Goal: Information Seeking & Learning: Learn about a topic

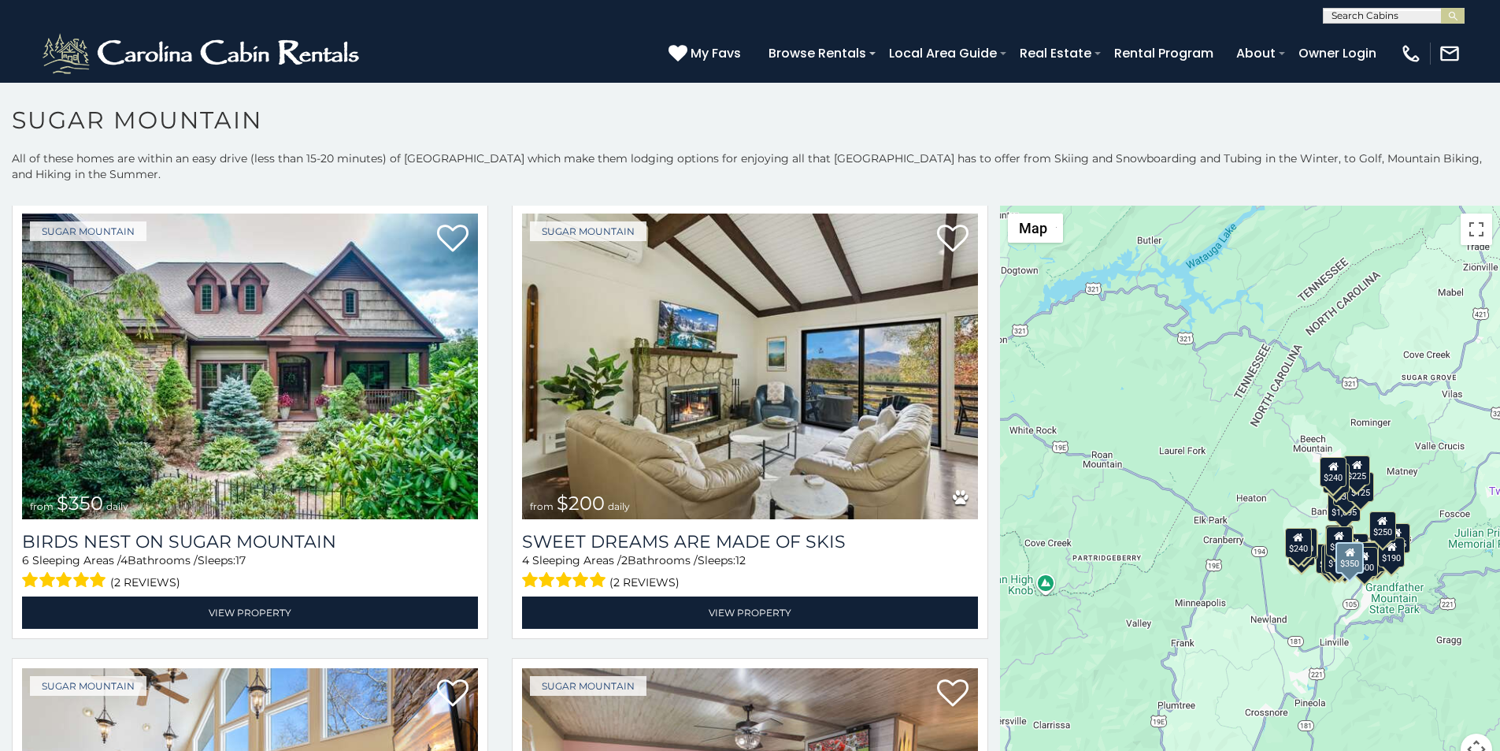
scroll to position [558, 0]
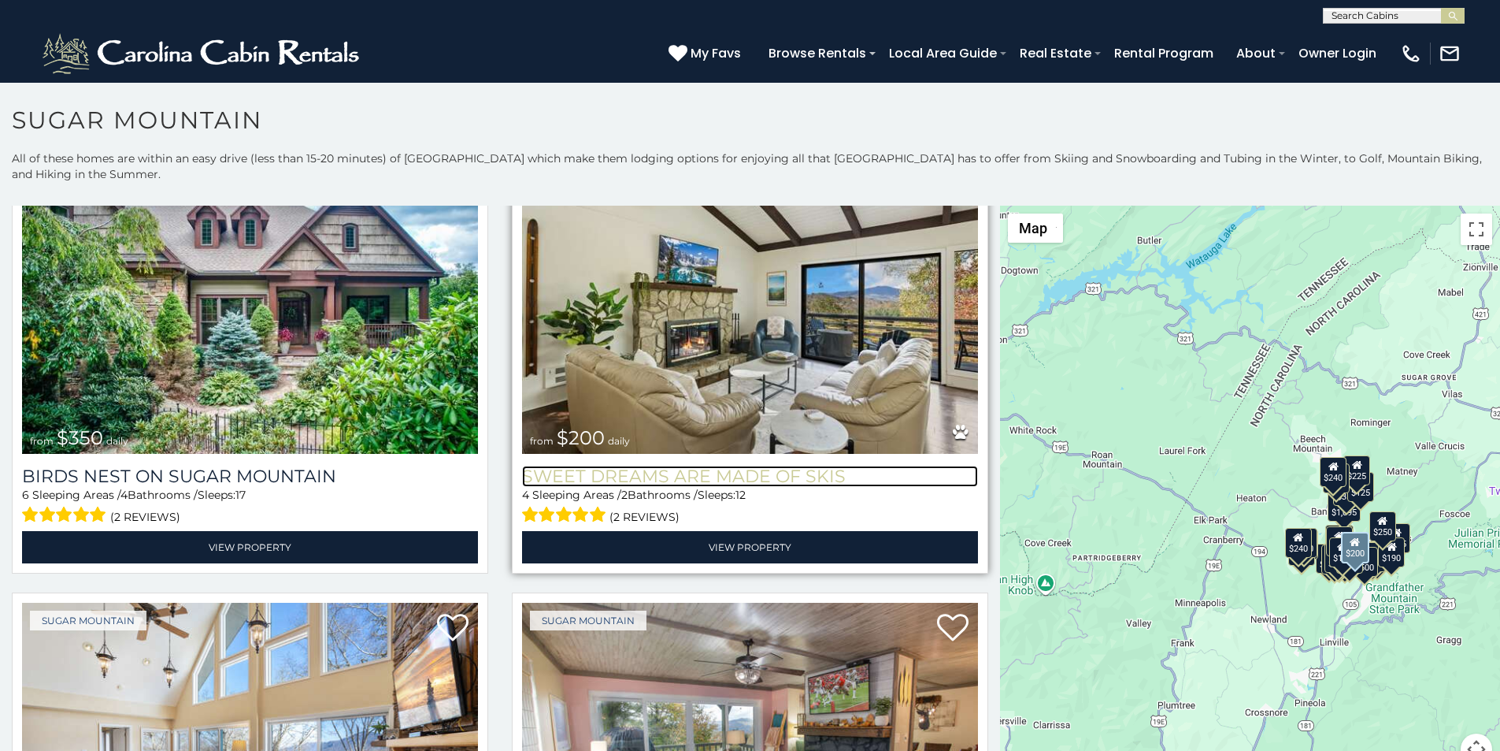
click at [522, 466] on h3 "Sweet Dreams Are Made Of Skis" at bounding box center [750, 476] width 456 height 21
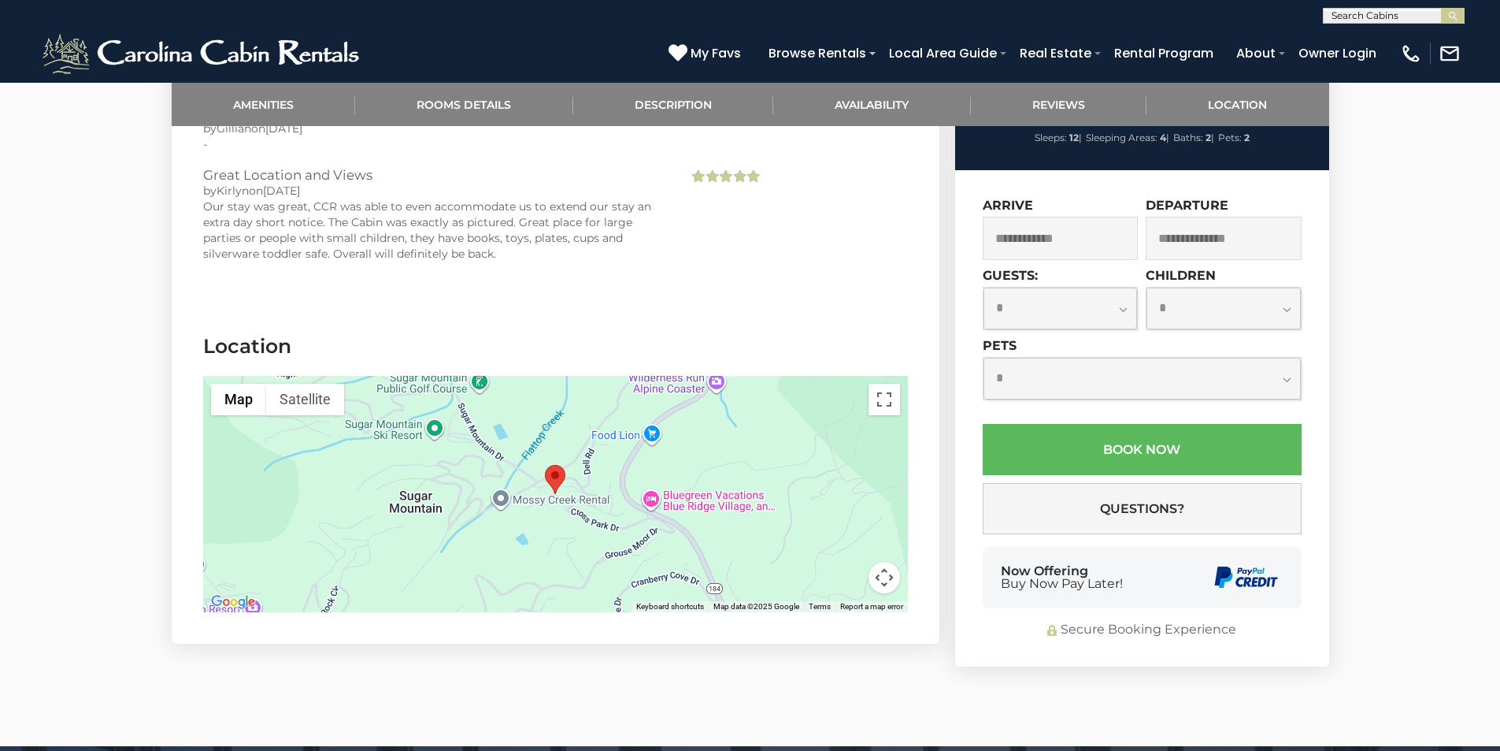
scroll to position [3151, 0]
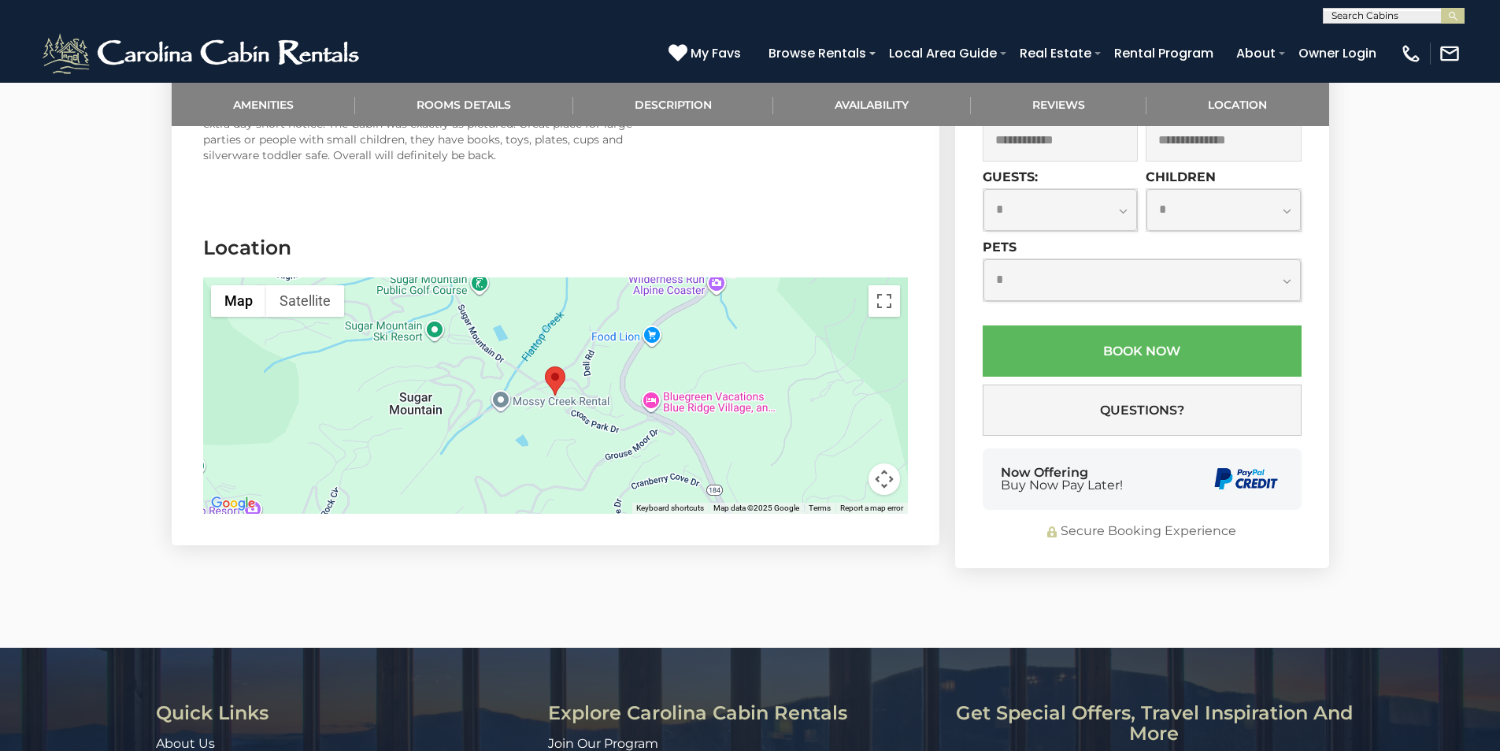
click at [555, 750] on link "Real Estate" at bounding box center [584, 765] width 72 height 15
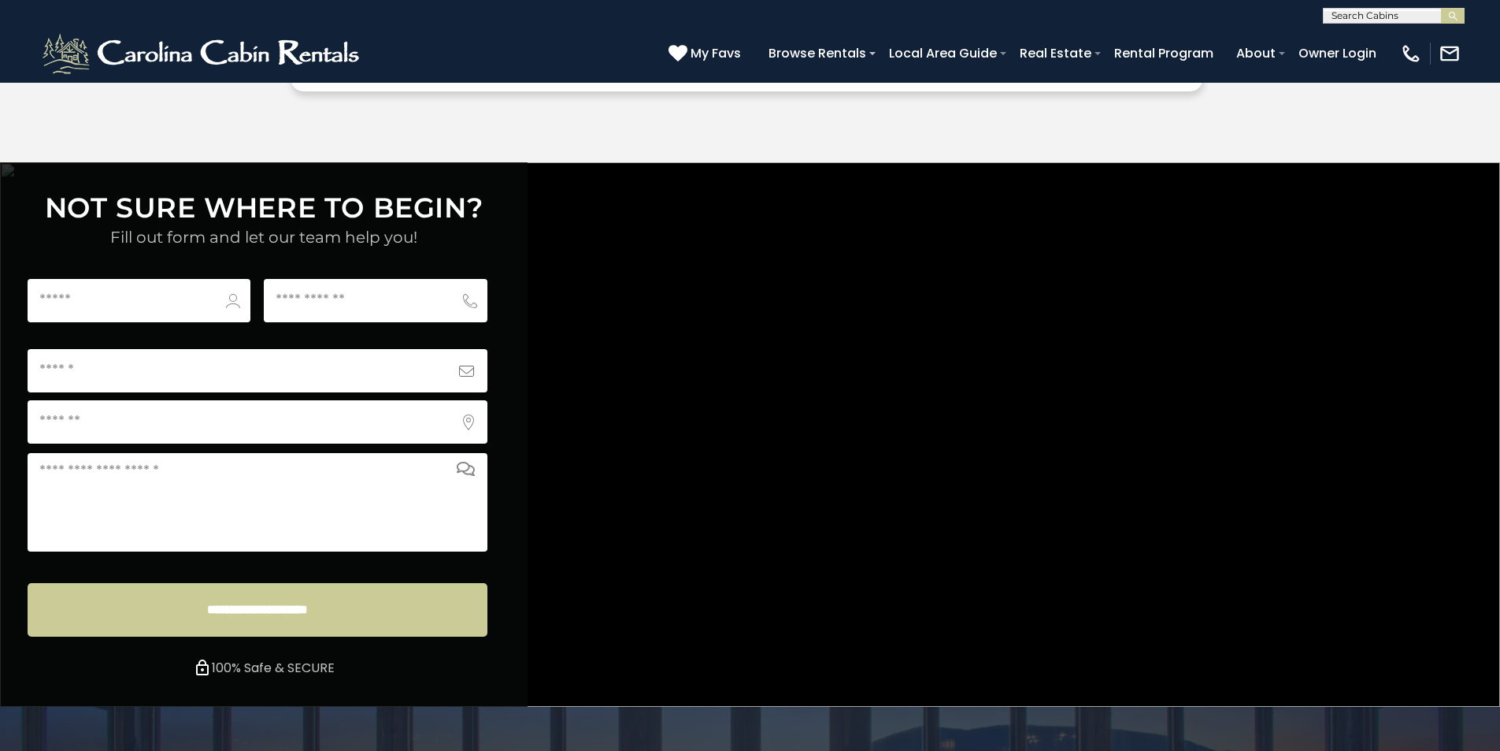
scroll to position [5866, 0]
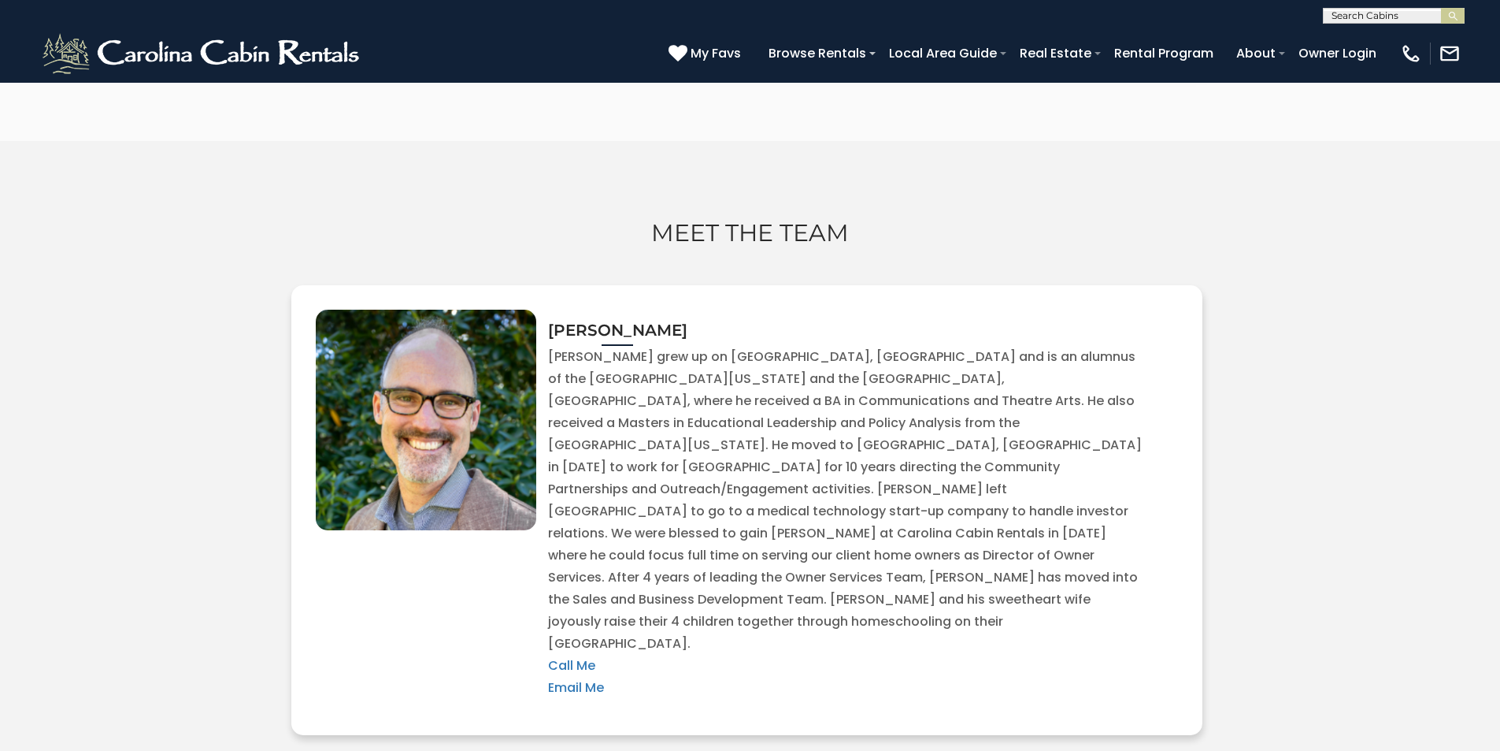
scroll to position [4721, 0]
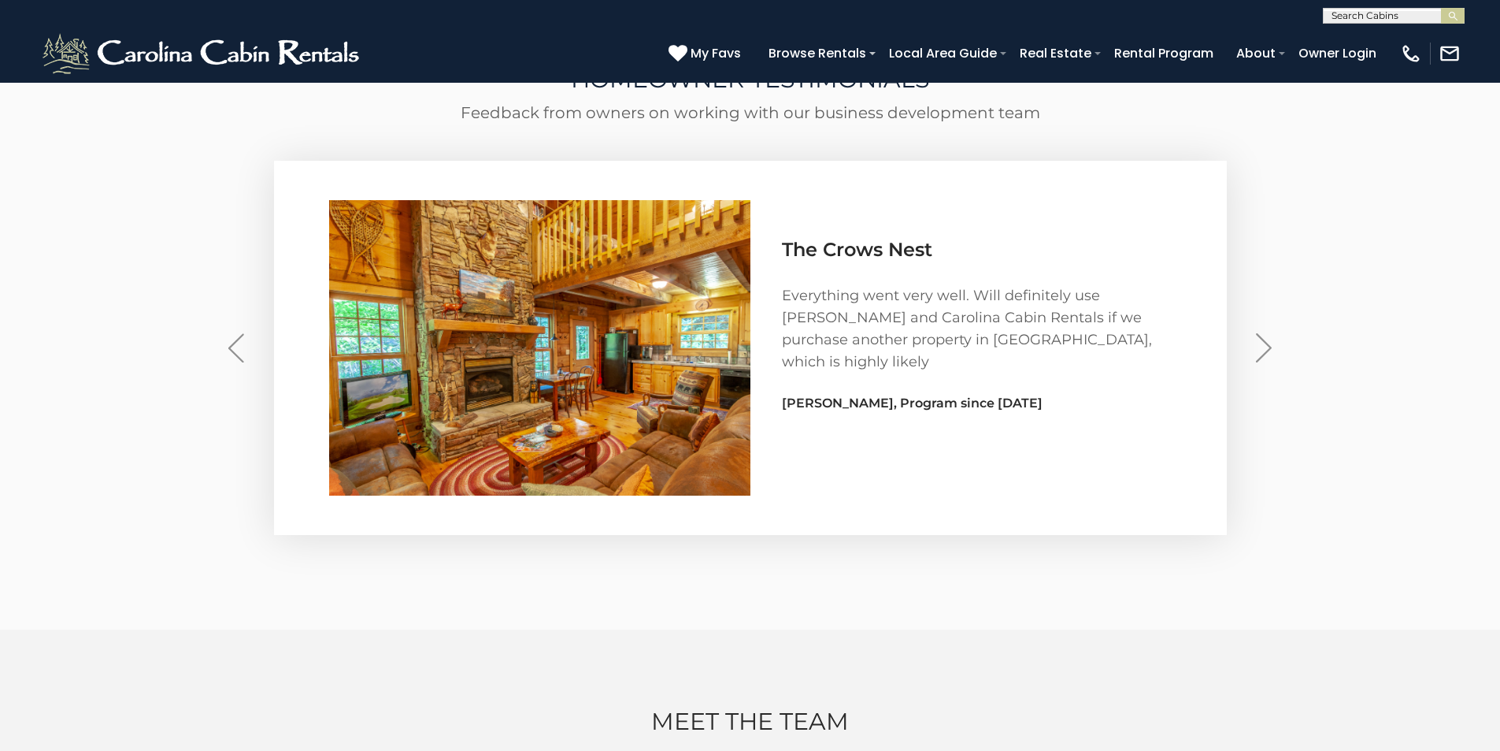
click at [72, 176] on div "HOMEOWNER TESTIMONIALS Feedback from owners on working with our business develo…" at bounding box center [750, 316] width 1500 height 626
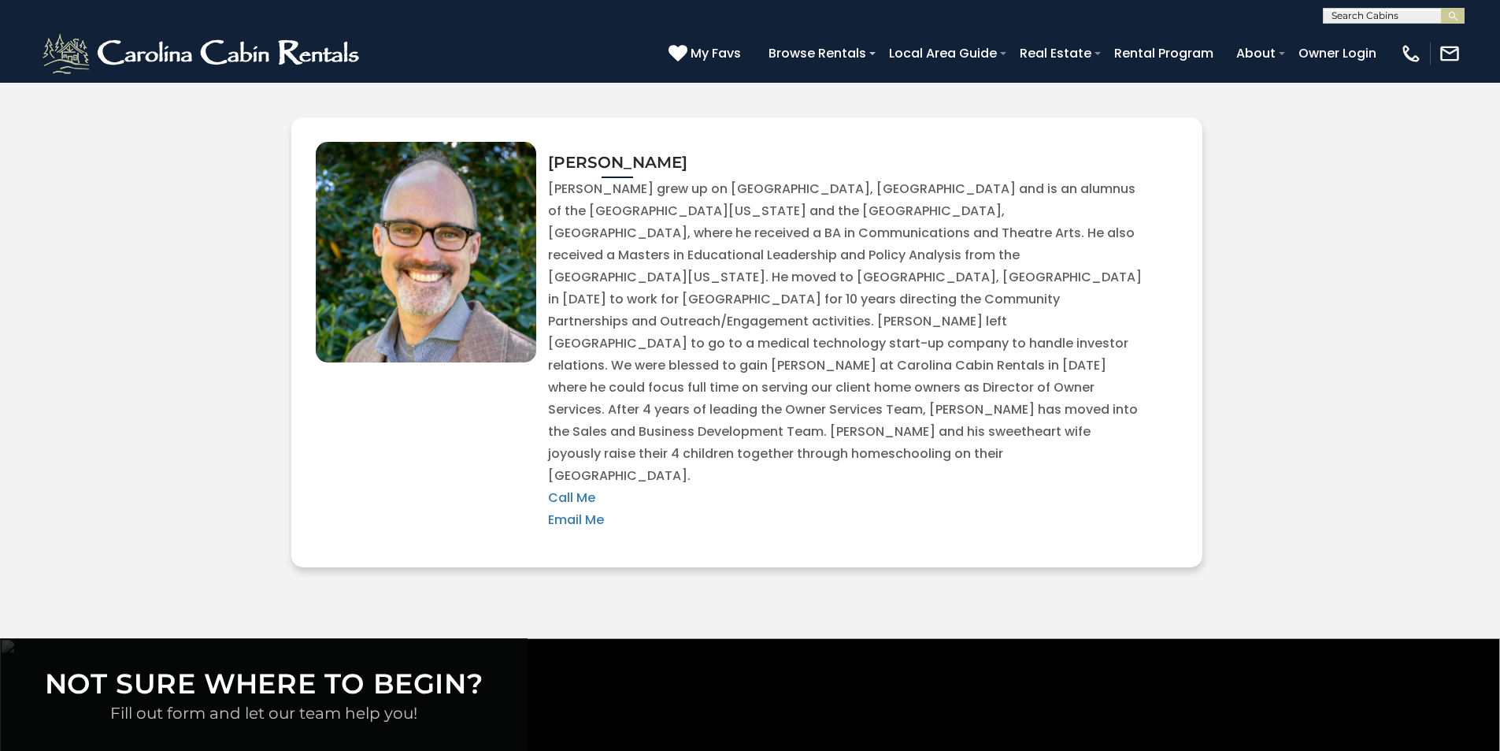
scroll to position [5866, 0]
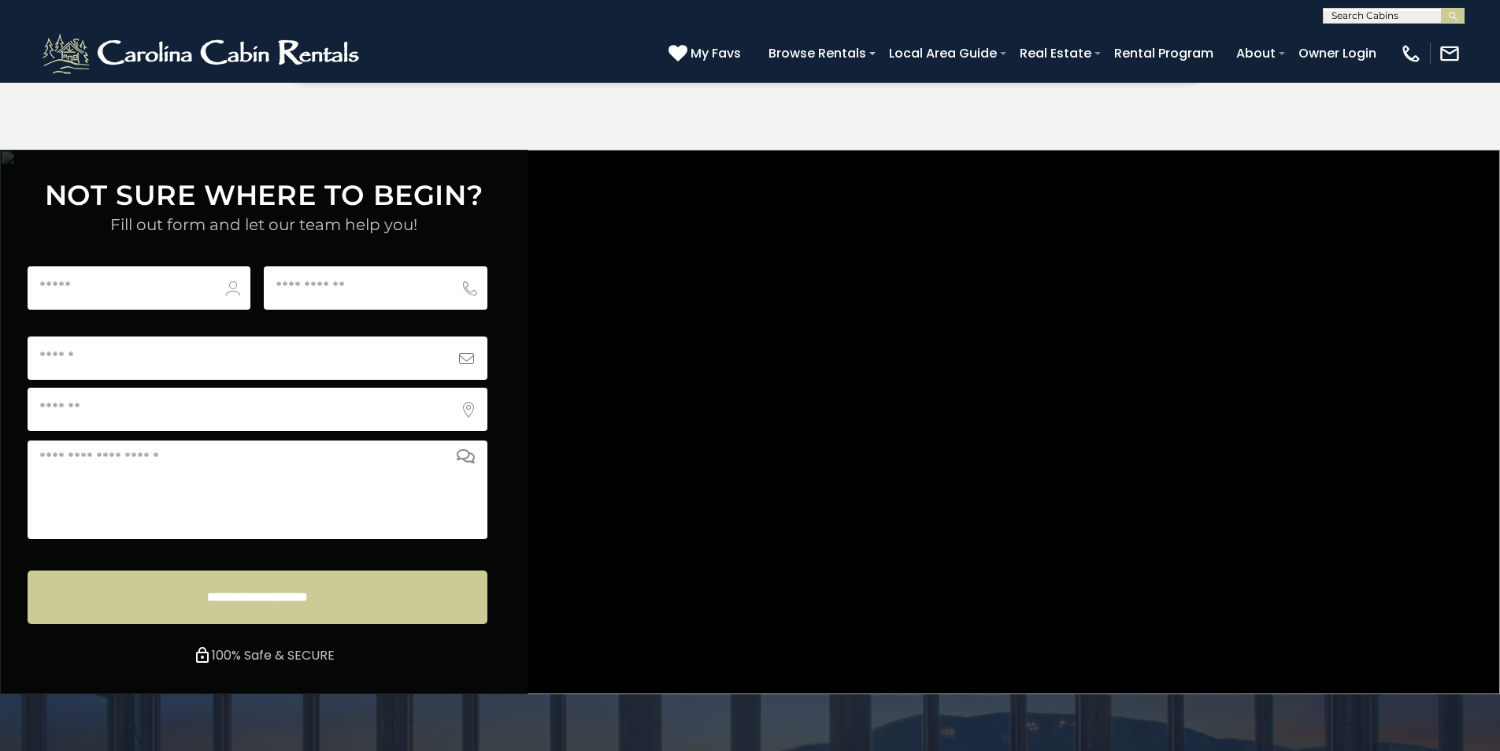
type input "**********"
